Goal: Information Seeking & Learning: Learn about a topic

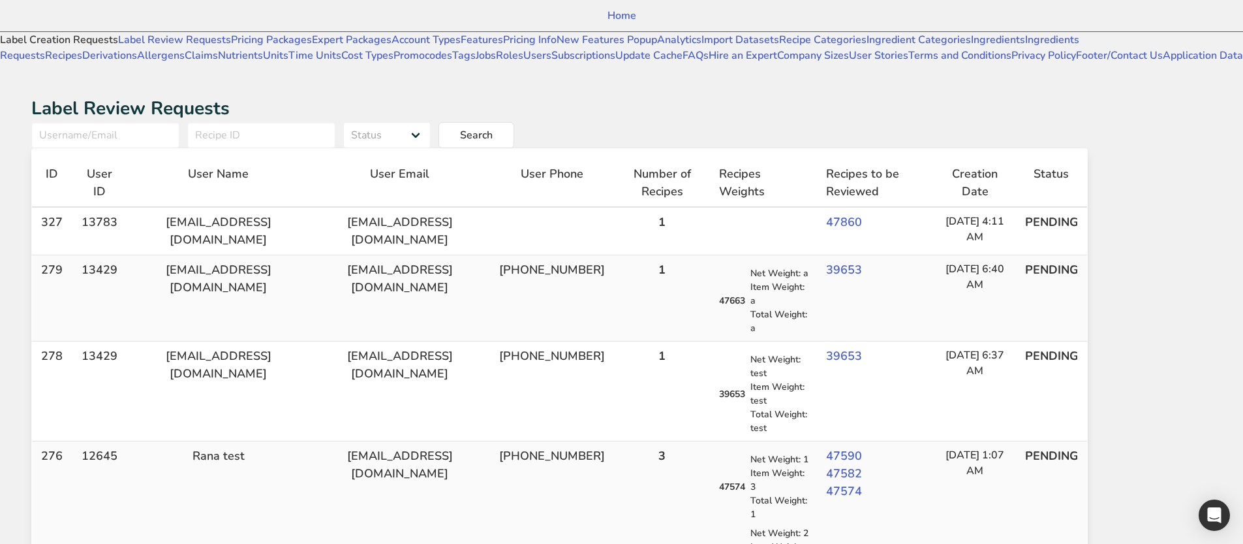
click at [77, 47] on link "Label Creation Requests" at bounding box center [59, 40] width 118 height 14
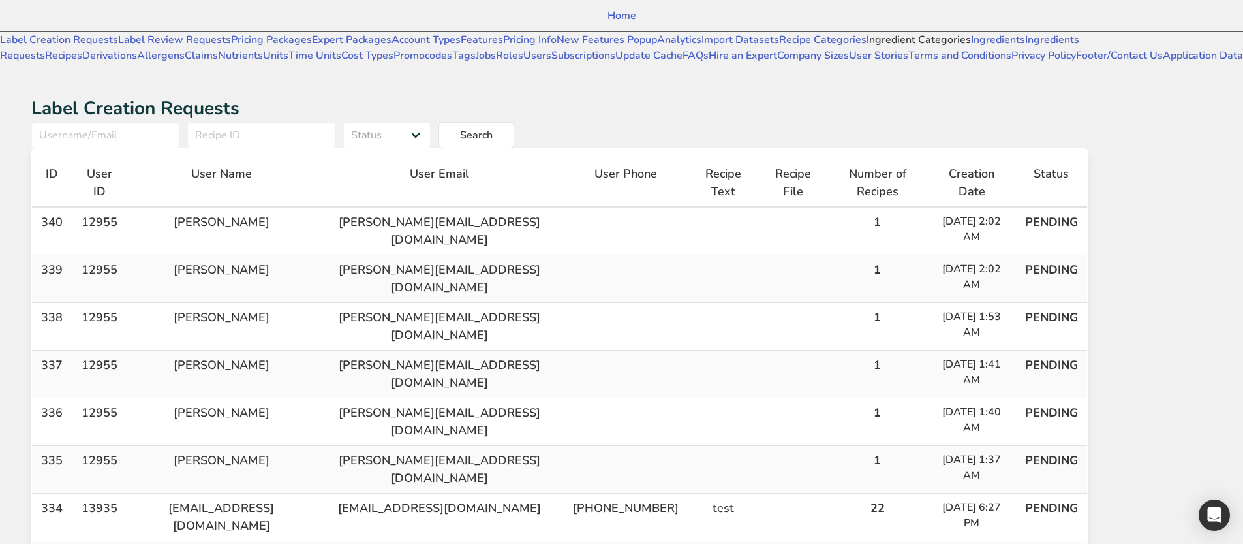
click at [867, 47] on link "Ingredient Categories" at bounding box center [919, 40] width 104 height 14
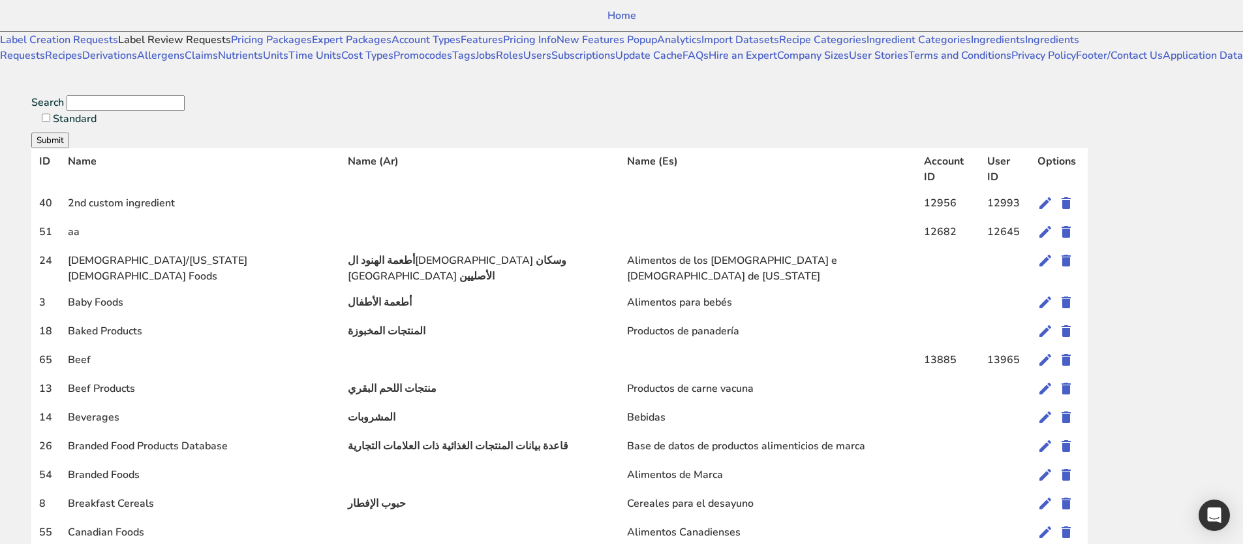
click at [118, 47] on link "Label Review Requests" at bounding box center [174, 40] width 113 height 14
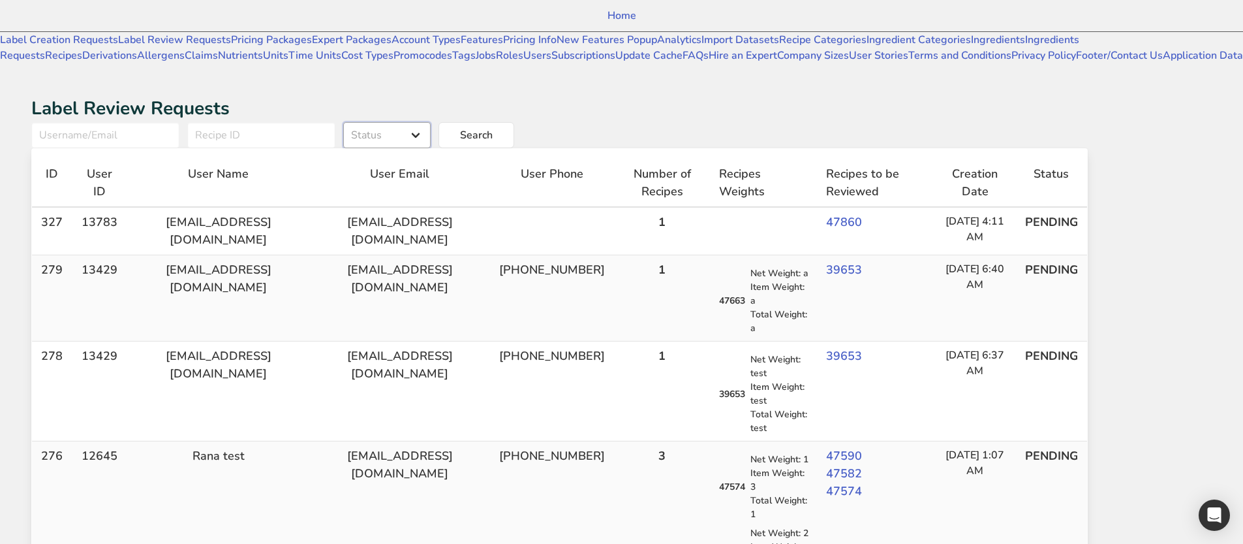
click at [431, 122] on select "Status Pending in progress Done" at bounding box center [386, 135] width 87 height 26
click at [85, 47] on link "Label Creation Requests" at bounding box center [59, 40] width 118 height 14
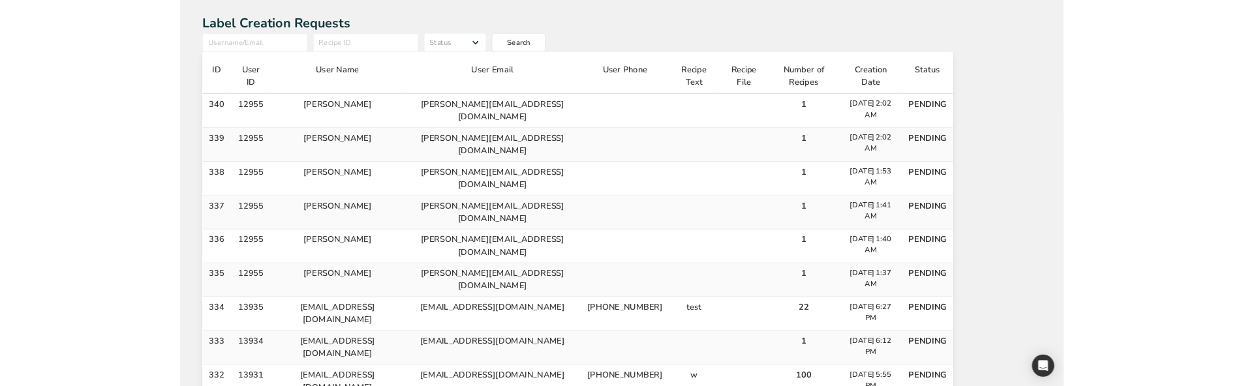
scroll to position [76, 0]
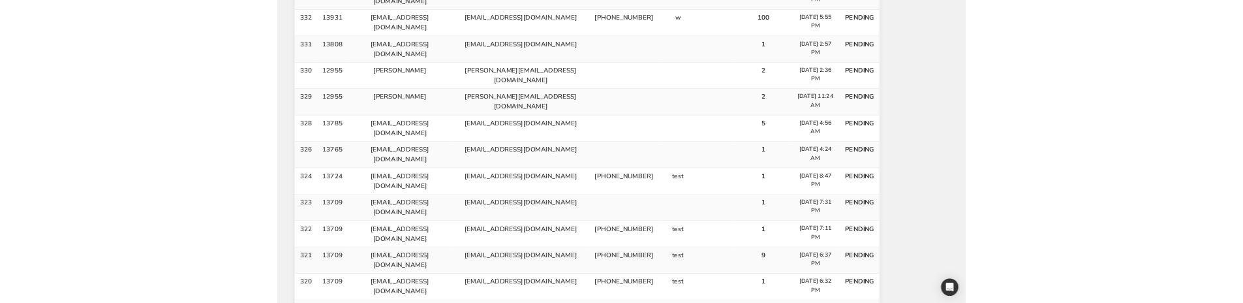
scroll to position [681, 0]
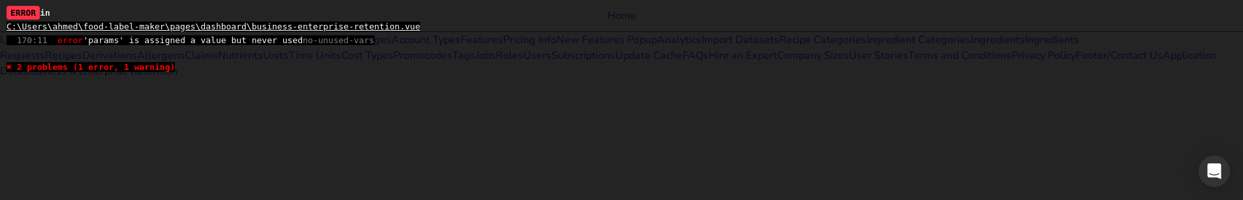
click at [98, 44] on span "170:11 error 'params' is assigned a value but never used no-unused-vars" at bounding box center [191, 40] width 368 height 10
copy span "params"
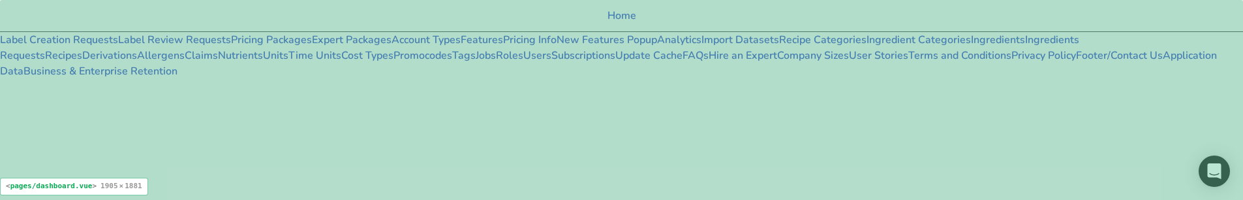
click at [555, 116] on div at bounding box center [559, 110] width 1119 height 63
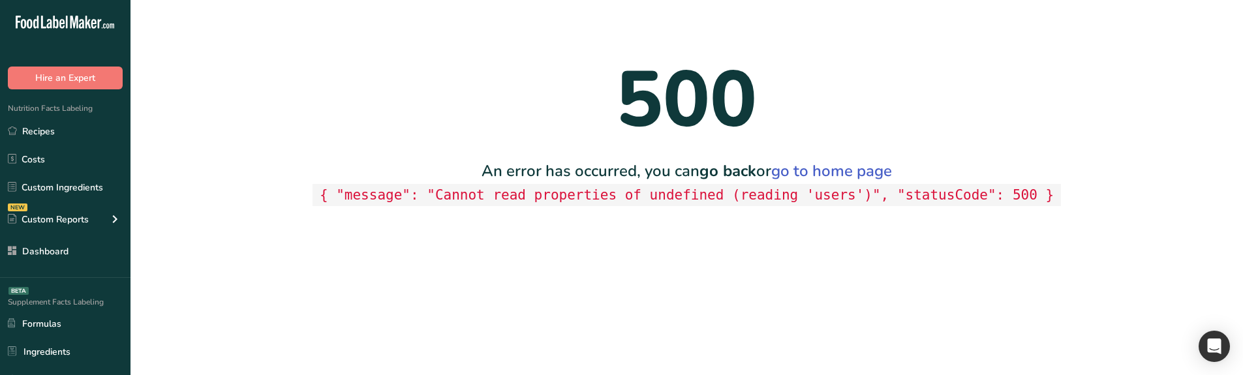
click at [826, 194] on code "{ "message": "Cannot read properties of undefined (reading 'users')", "statusCo…" at bounding box center [687, 195] width 748 height 23
copy code "users"
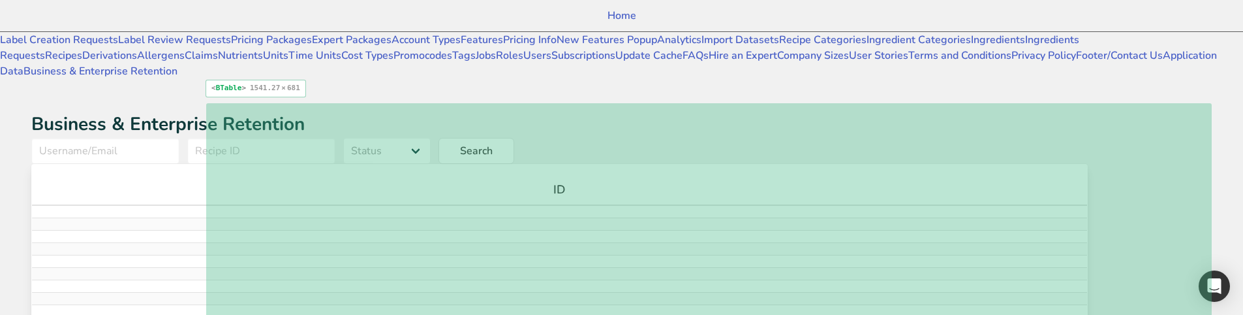
click at [557, 181] on div "ID" at bounding box center [560, 190] width 1038 height 18
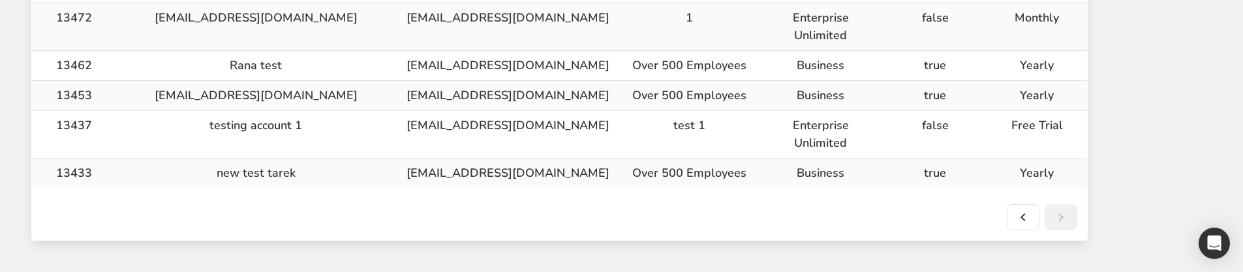
scroll to position [848, 0]
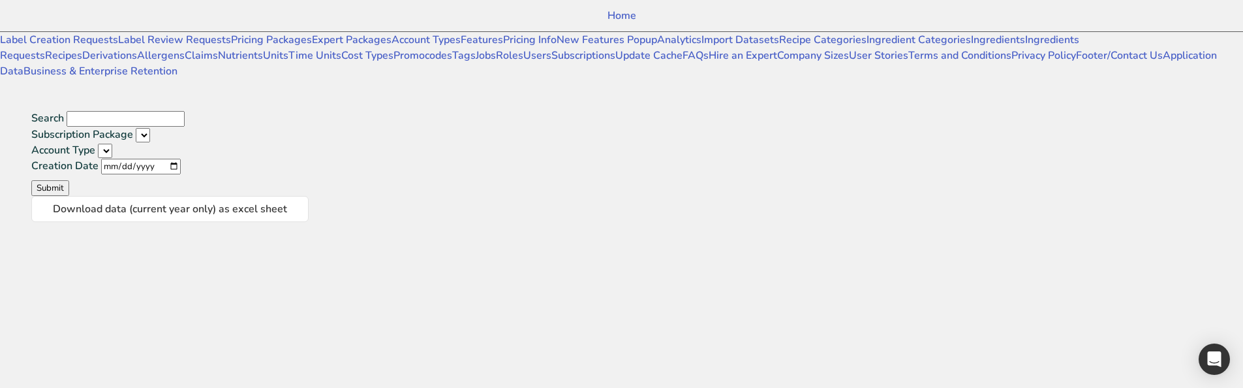
select select
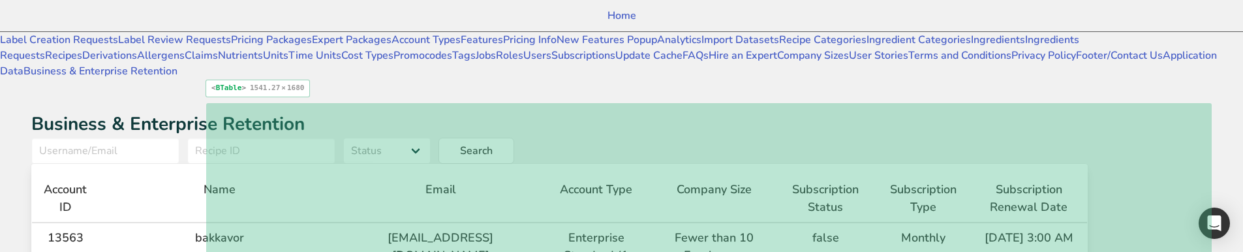
click at [540, 175] on th "Email" at bounding box center [440, 199] width 199 height 48
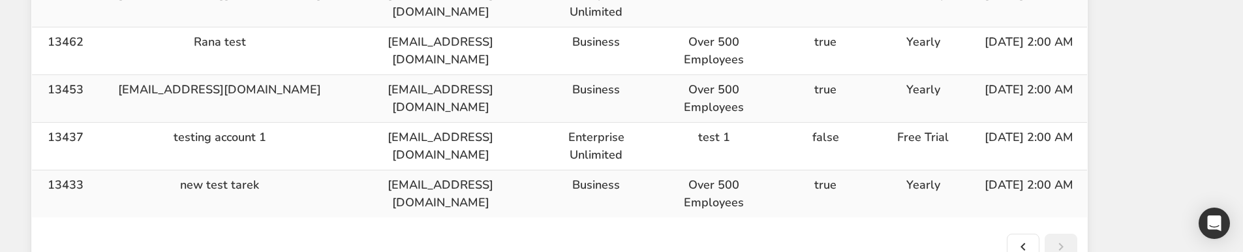
scroll to position [999, 0]
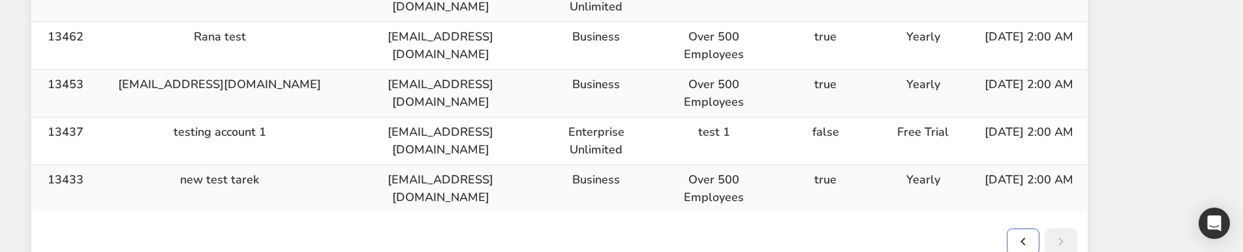
click at [1031, 230] on icon at bounding box center [1024, 241] width 16 height 23
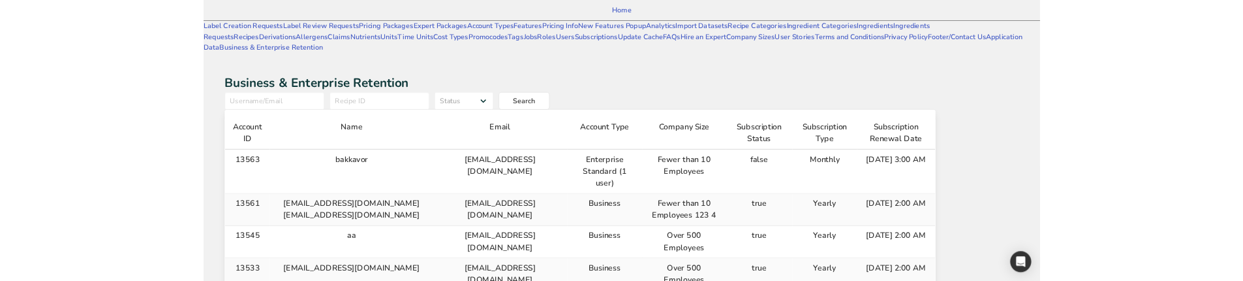
scroll to position [0, 0]
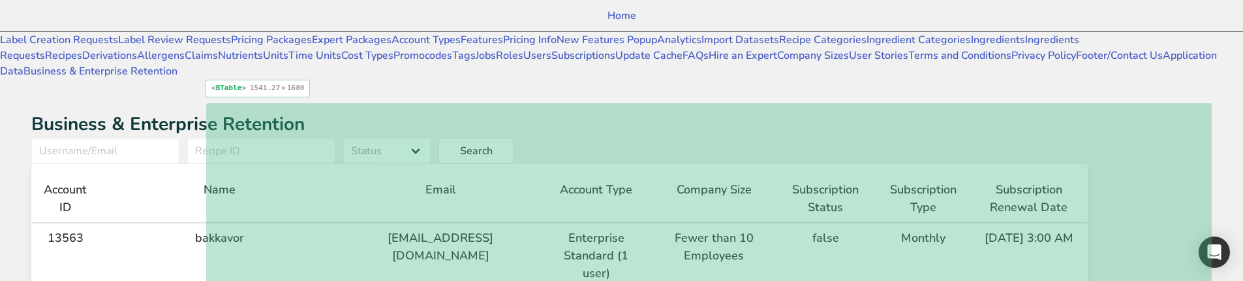
click at [540, 175] on th "Email" at bounding box center [440, 199] width 199 height 48
click at [531, 181] on div "Email" at bounding box center [440, 190] width 181 height 18
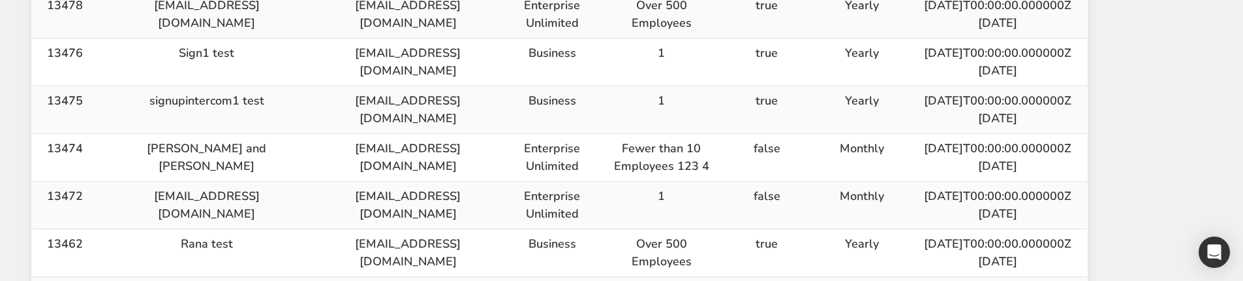
scroll to position [761, 0]
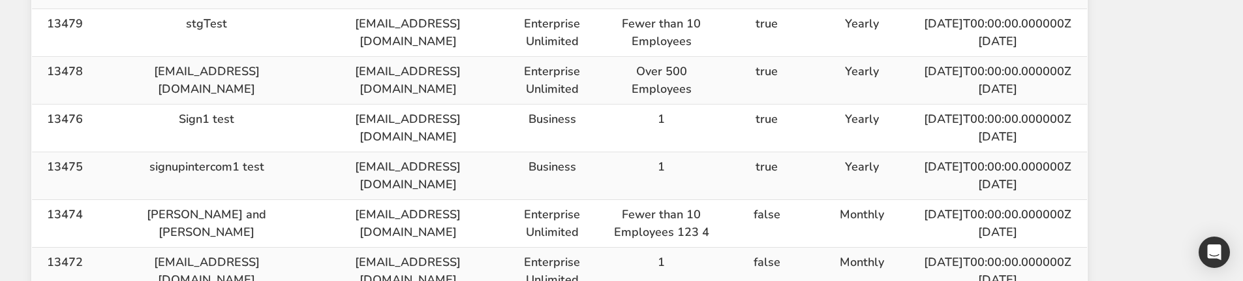
click at [98, 104] on td "13478" at bounding box center [65, 81] width 66 height 48
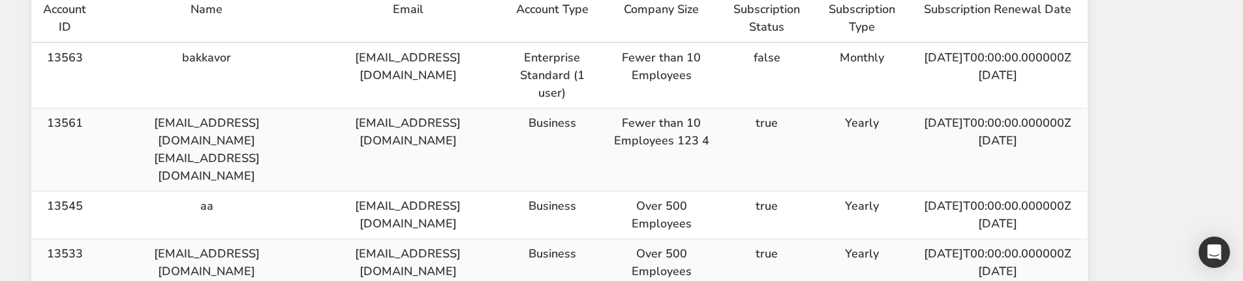
scroll to position [0, 0]
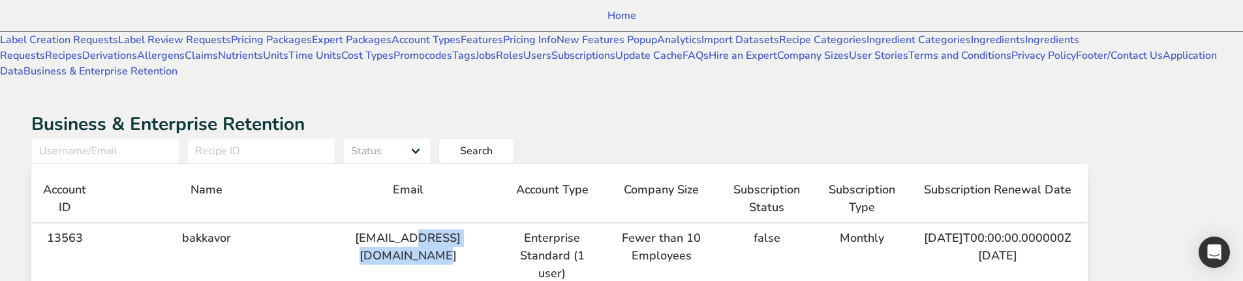
drag, startPoint x: 472, startPoint y: 200, endPoint x: 572, endPoint y: 200, distance: 100.5
click at [500, 223] on td "[EMAIL_ADDRESS][DOMAIN_NAME]" at bounding box center [408, 255] width 184 height 65
copy td "bakkavor_migration"
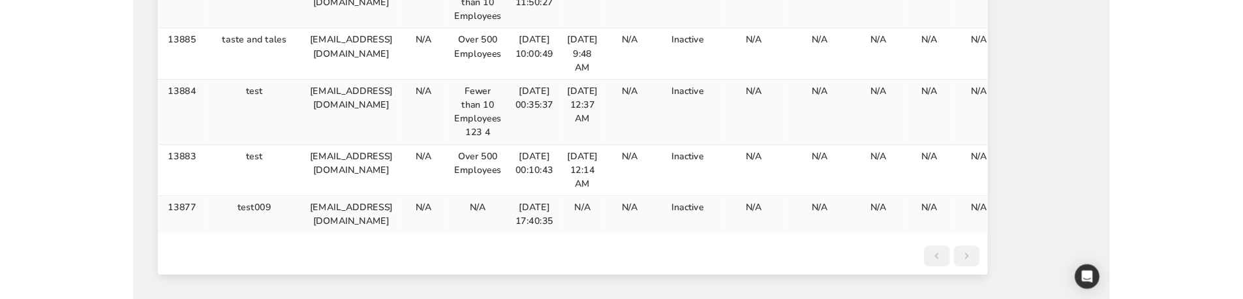
scroll to position [1716, 0]
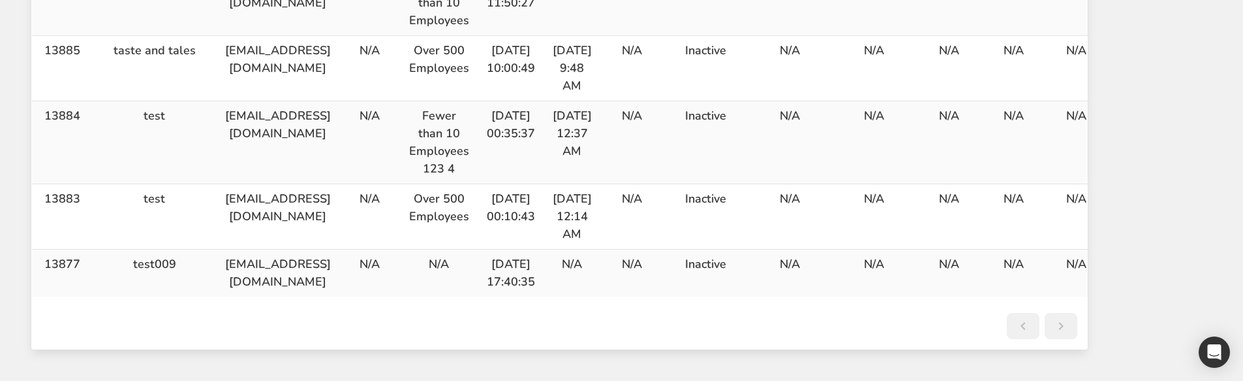
click at [1078, 280] on link at bounding box center [1061, 326] width 33 height 26
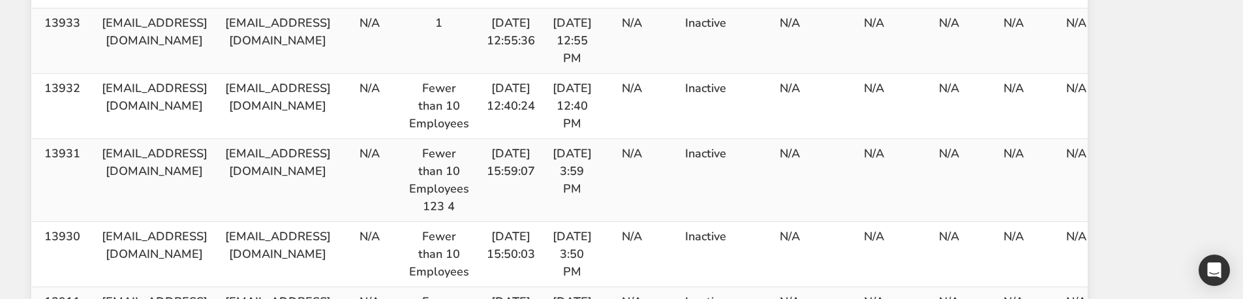
scroll to position [0, 0]
